Goal: Information Seeking & Learning: Learn about a topic

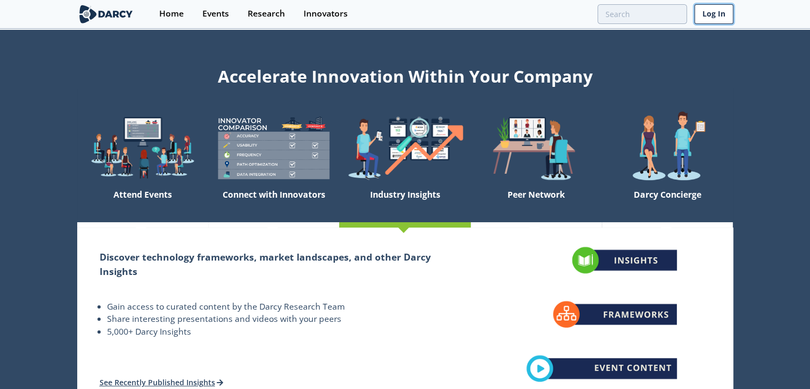
click at [716, 14] on link "Log In" at bounding box center [714, 14] width 39 height 20
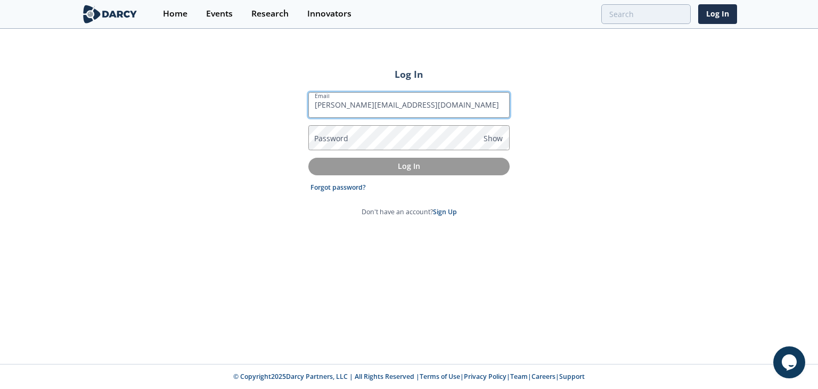
type input "ron@darcypartners.com"
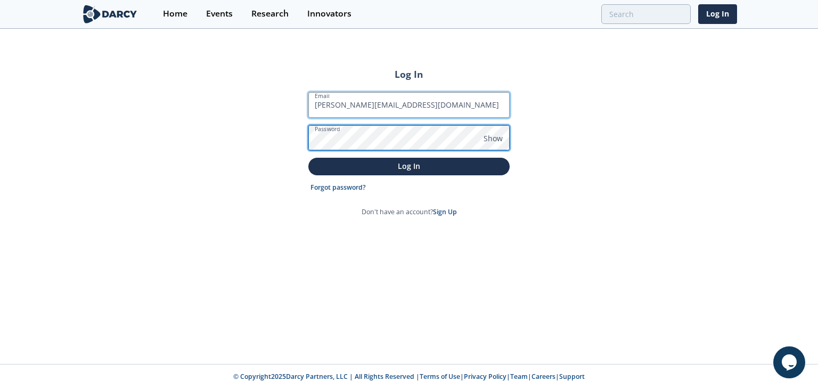
click at [308, 158] on button "Log In" at bounding box center [408, 167] width 201 height 18
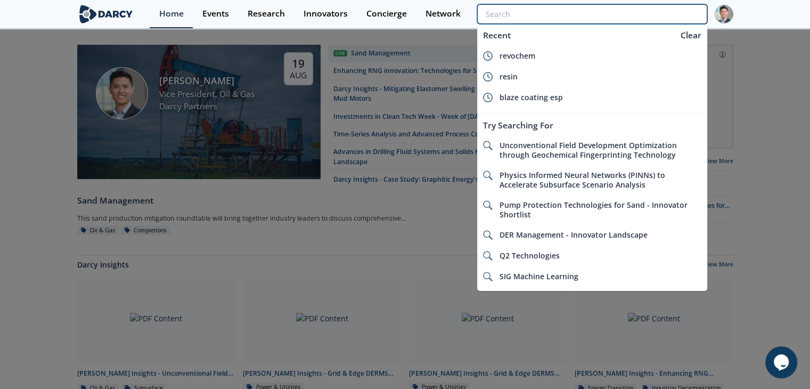
click at [644, 12] on input "search" at bounding box center [592, 14] width 230 height 20
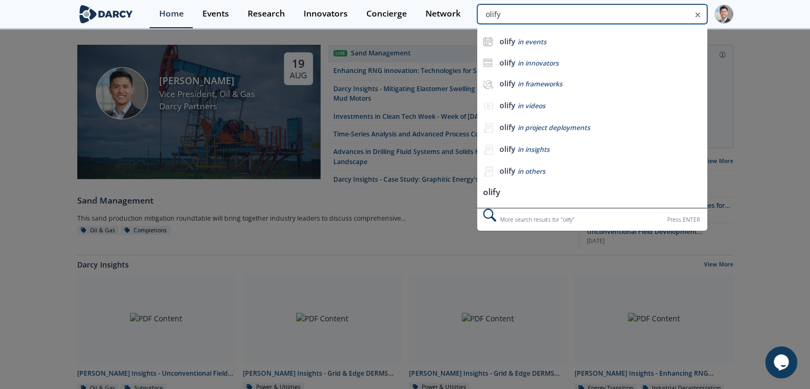
type input "olify"
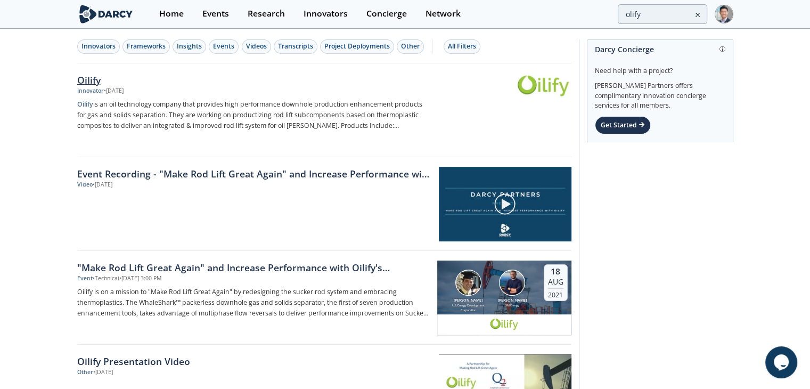
click at [94, 81] on div "Oilify" at bounding box center [253, 80] width 353 height 14
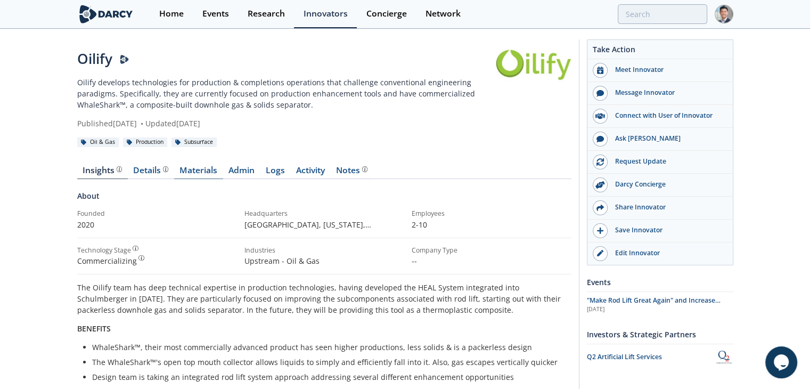
click at [197, 170] on link "Materials" at bounding box center [198, 172] width 49 height 13
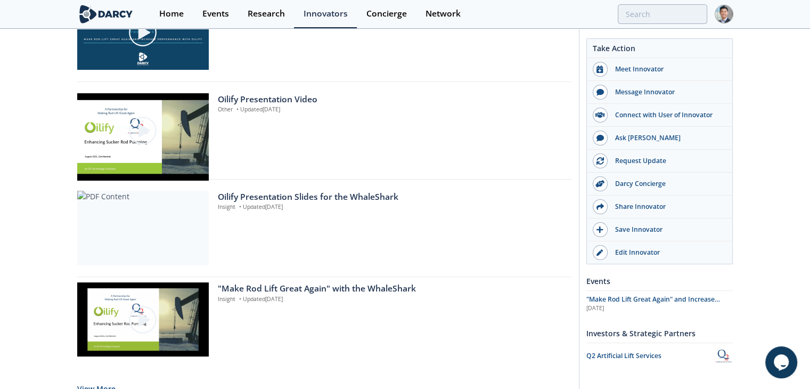
scroll to position [825, 0]
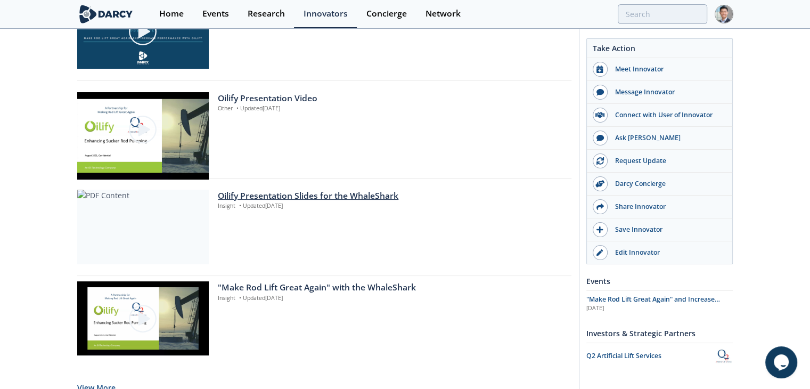
click at [279, 197] on div "Oilify Presentation Slides for the WhaleShark" at bounding box center [391, 196] width 346 height 13
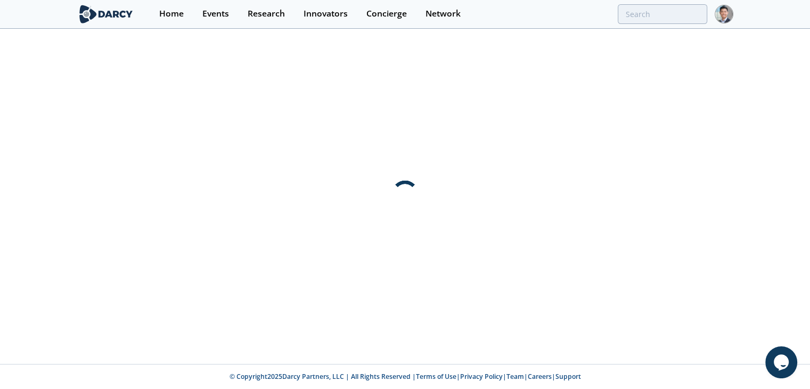
scroll to position [0, 0]
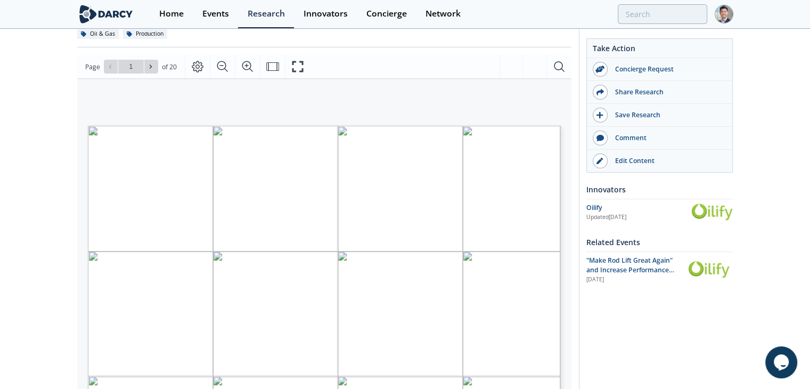
scroll to position [94, 0]
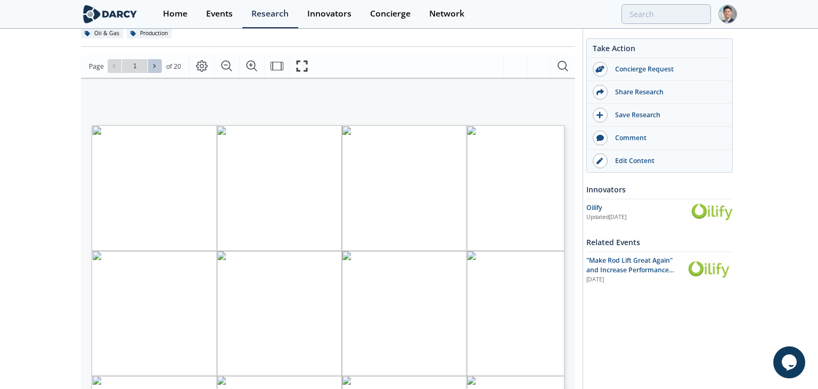
click at [157, 61] on button at bounding box center [155, 66] width 14 height 14
type input "2"
click at [157, 61] on button at bounding box center [155, 66] width 14 height 14
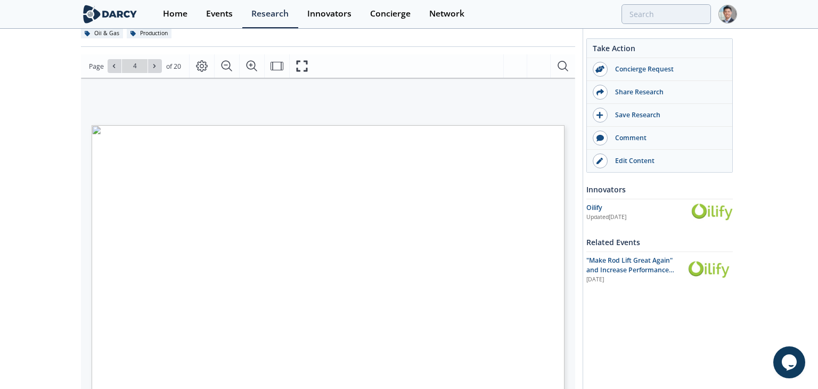
type input "5"
click at [157, 61] on button at bounding box center [155, 66] width 14 height 14
type input "6"
click at [115, 67] on icon at bounding box center [114, 66] width 6 height 6
type input "5"
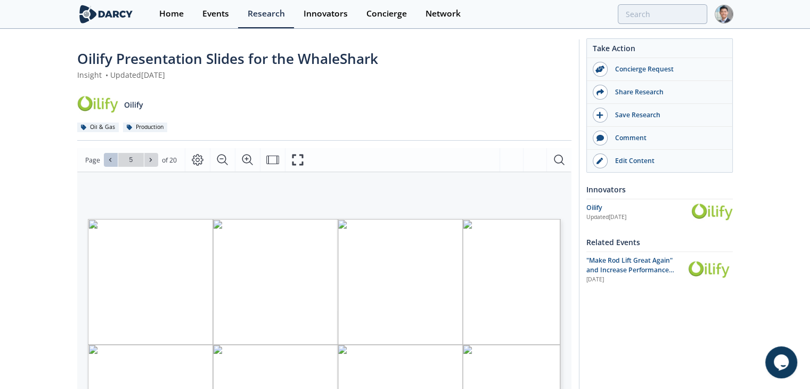
scroll to position [0, 0]
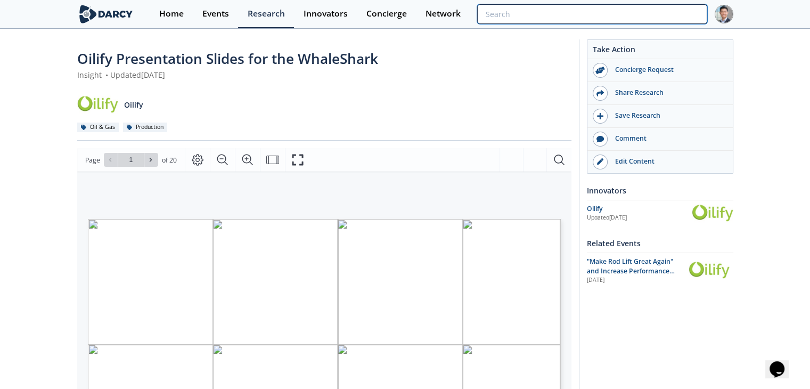
click at [643, 15] on input "search" at bounding box center [592, 14] width 230 height 20
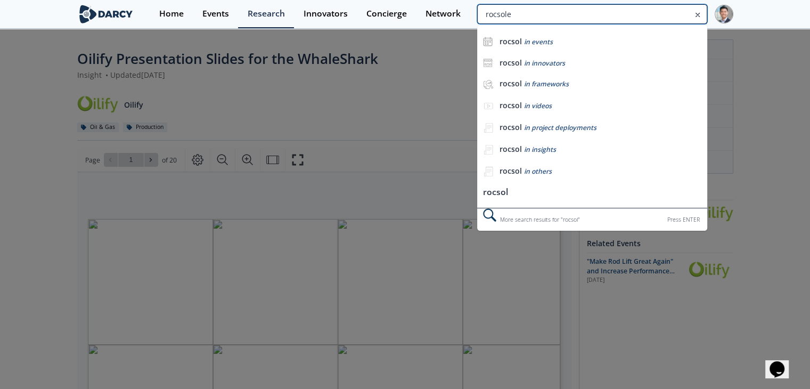
type input "rocsole"
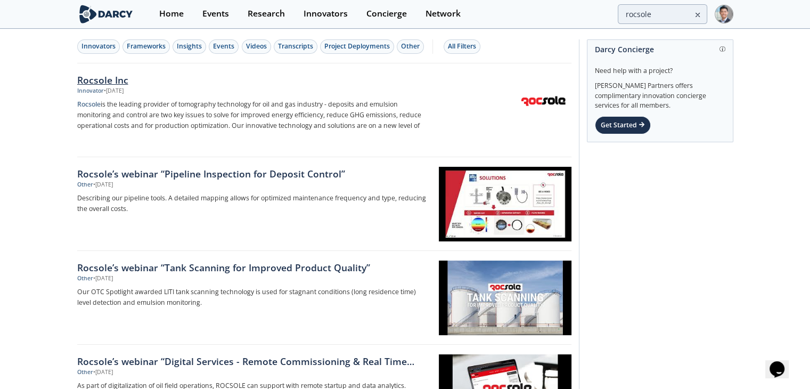
click at [120, 81] on div "Rocsole Inc" at bounding box center [253, 80] width 353 height 14
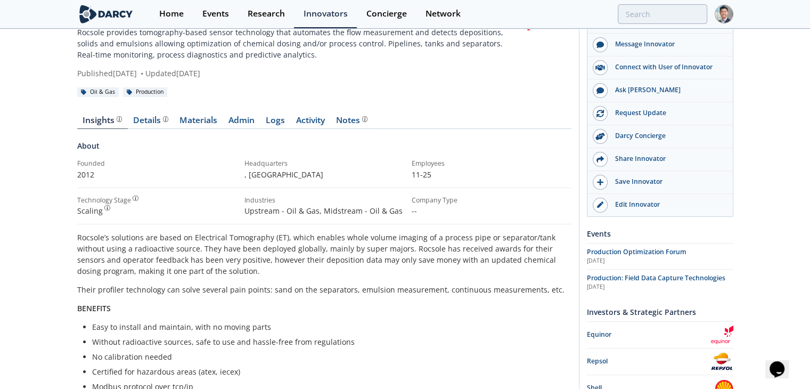
scroll to position [60, 0]
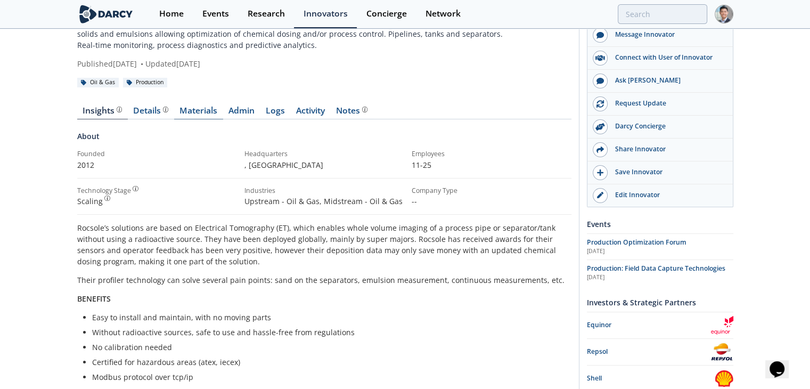
click at [196, 110] on link "Materials" at bounding box center [198, 113] width 49 height 13
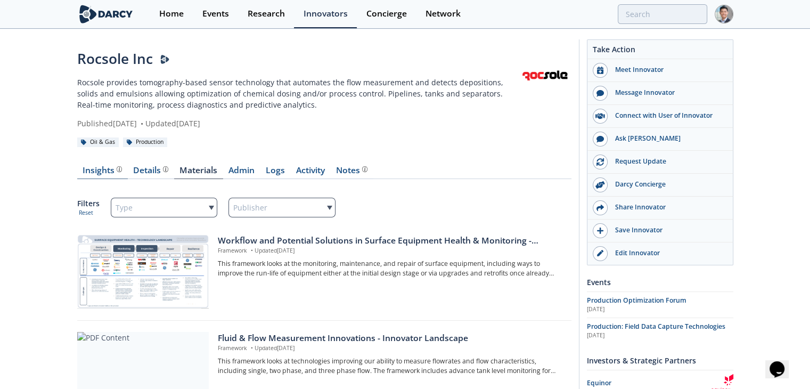
click at [102, 169] on div "Insights" at bounding box center [102, 170] width 39 height 9
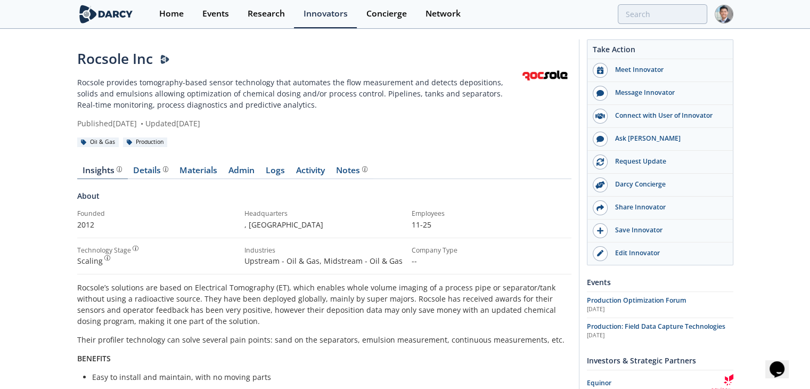
scroll to position [55, 0]
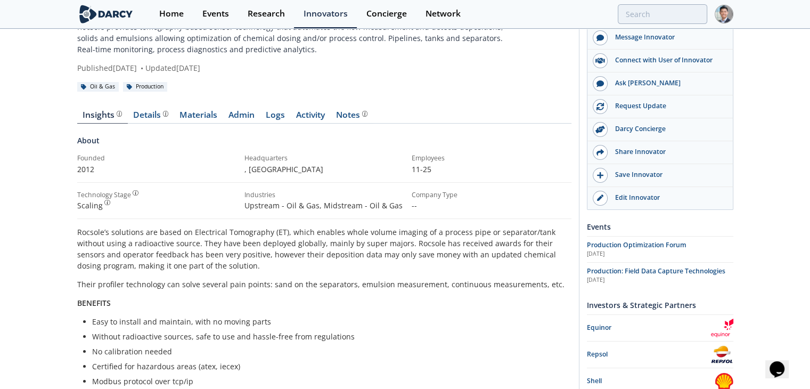
click at [149, 114] on div "Details" at bounding box center [150, 115] width 35 height 9
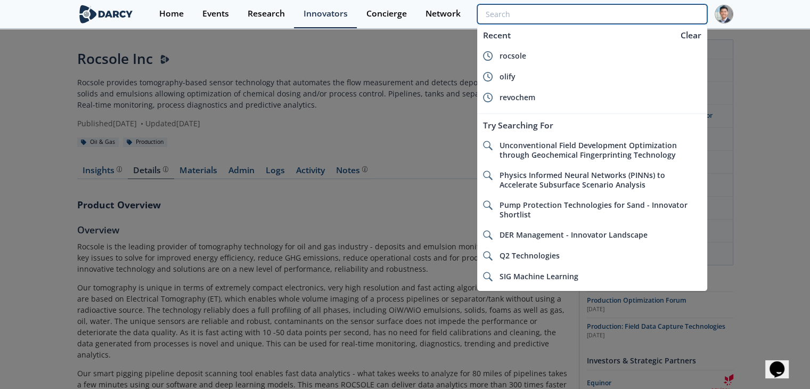
click at [652, 15] on input "search" at bounding box center [592, 14] width 230 height 20
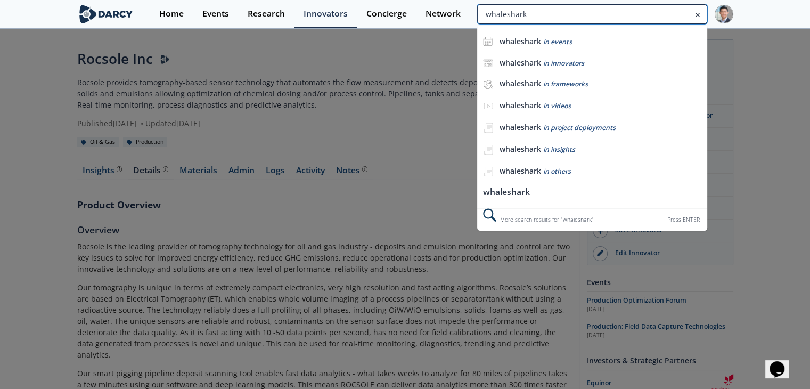
type input "whaleshark"
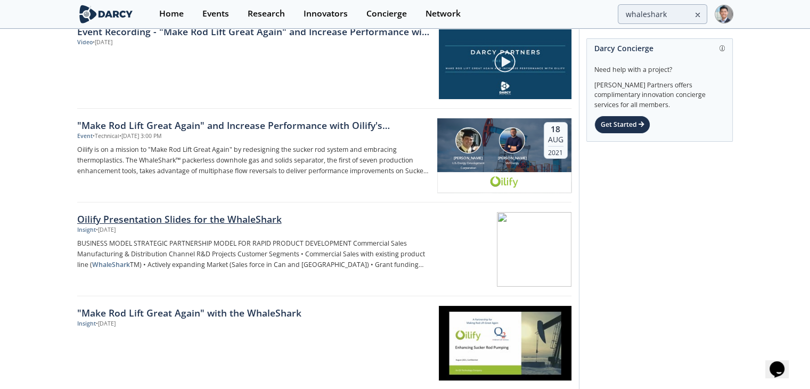
scroll to position [49, 0]
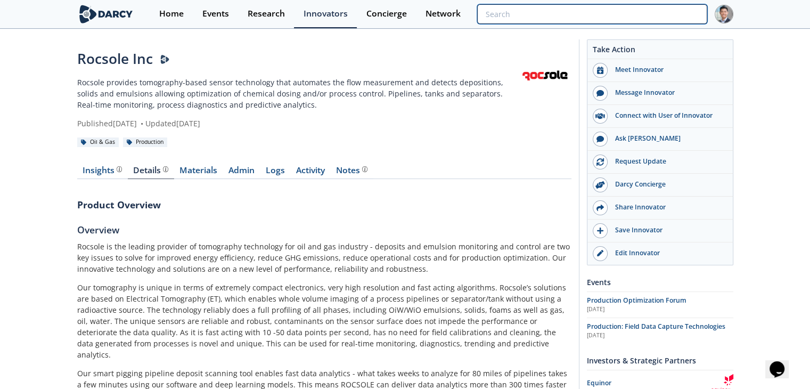
click at [638, 20] on input "search" at bounding box center [592, 14] width 230 height 20
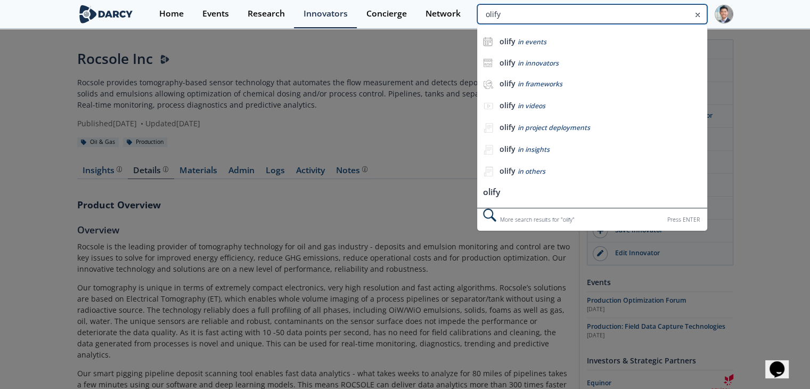
type input "olify"
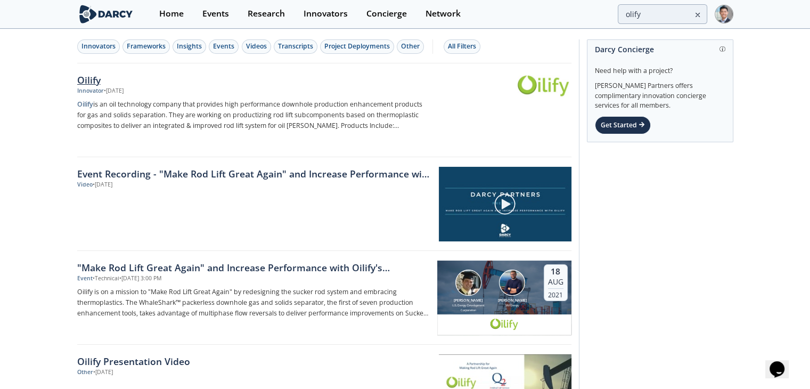
click at [97, 83] on div "Oilify" at bounding box center [253, 80] width 353 height 14
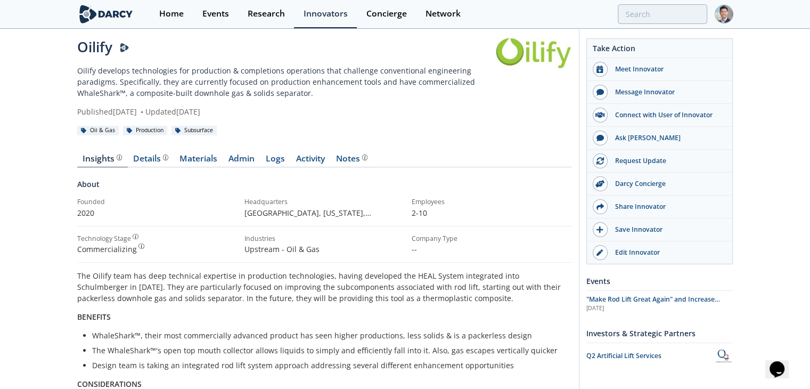
scroll to position [11, 0]
